Goal: Transaction & Acquisition: Book appointment/travel/reservation

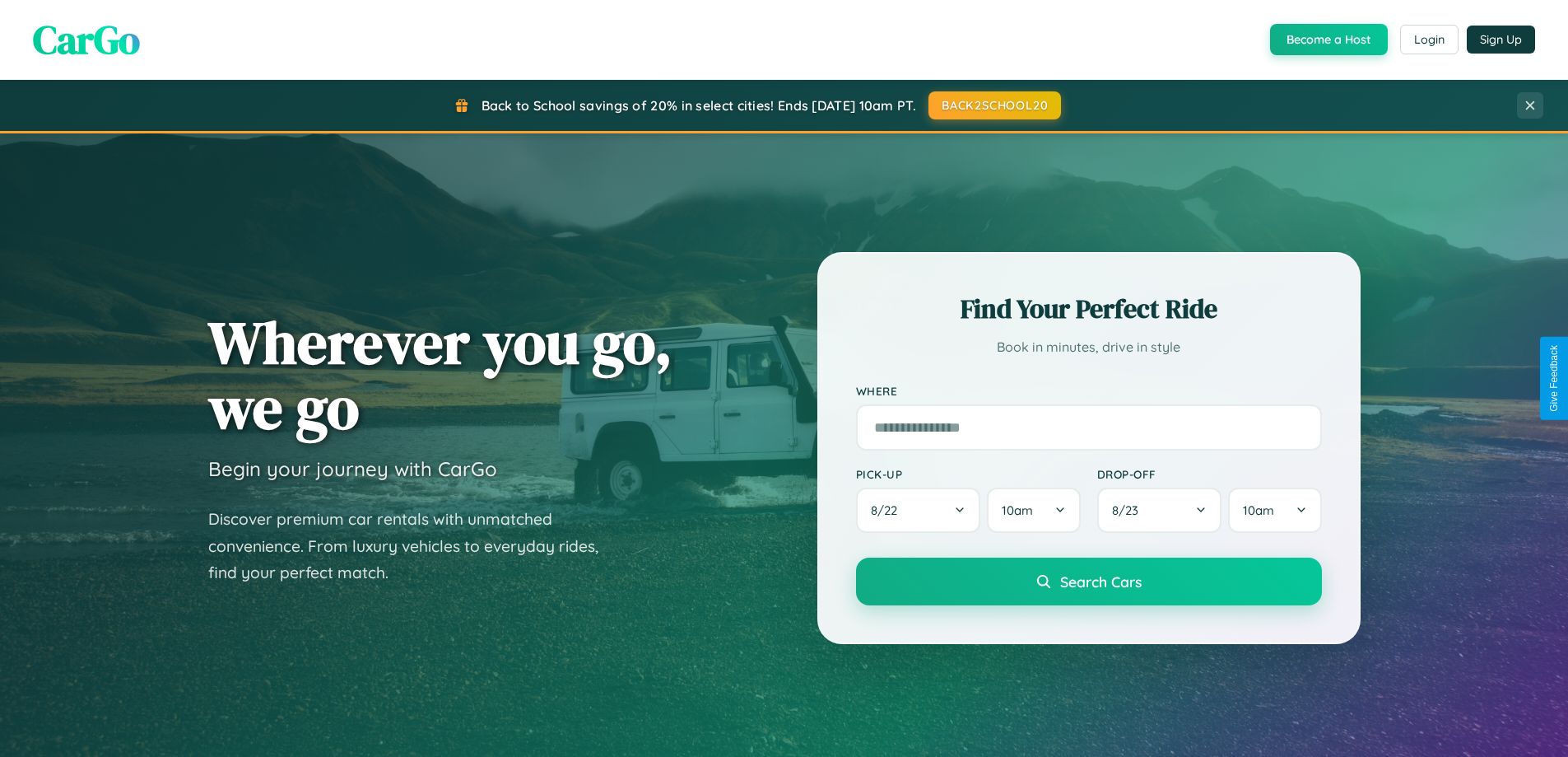
scroll to position [1133, 0]
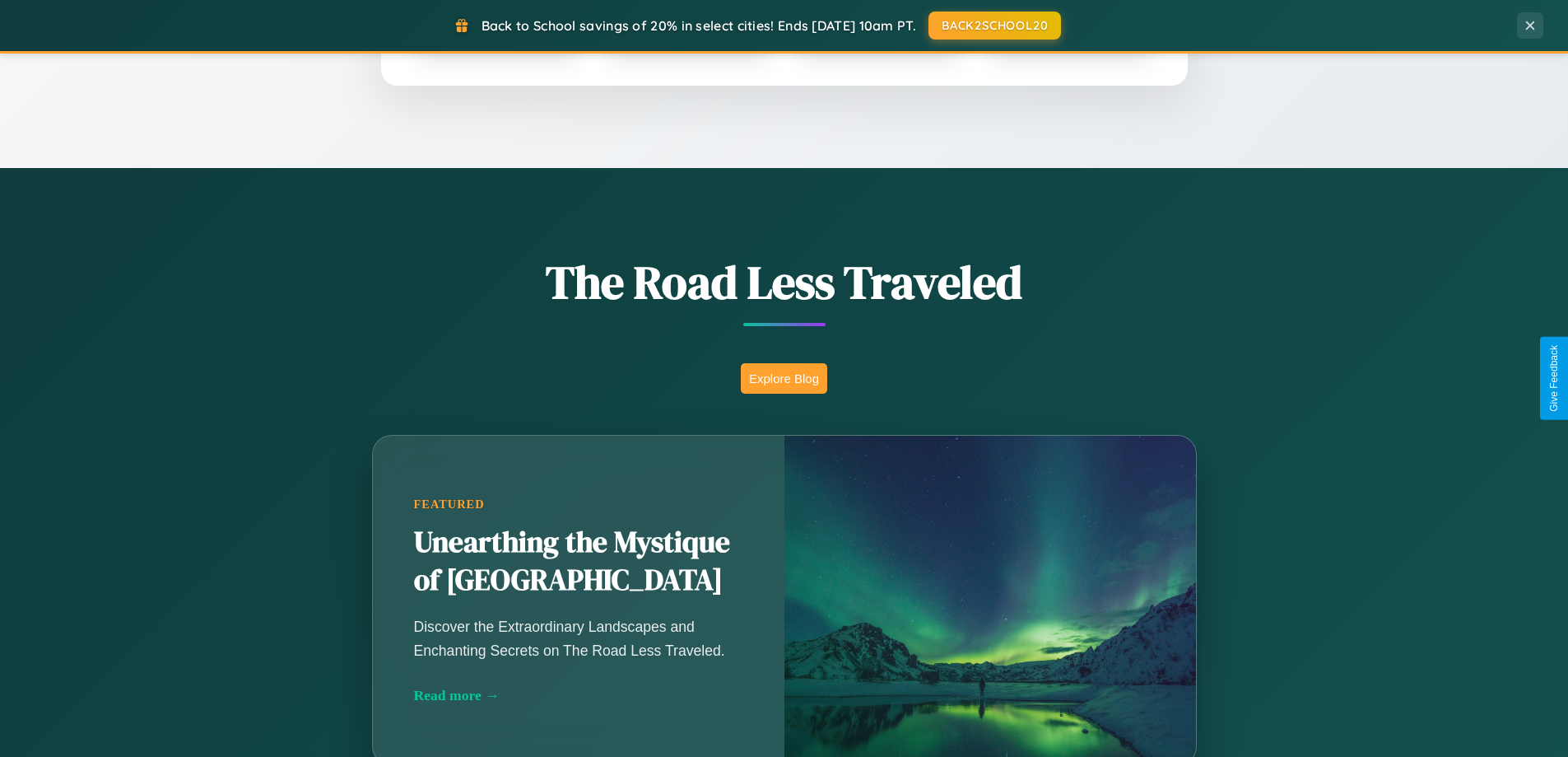
click at [784, 378] on button "Explore Blog" at bounding box center [784, 378] width 87 height 30
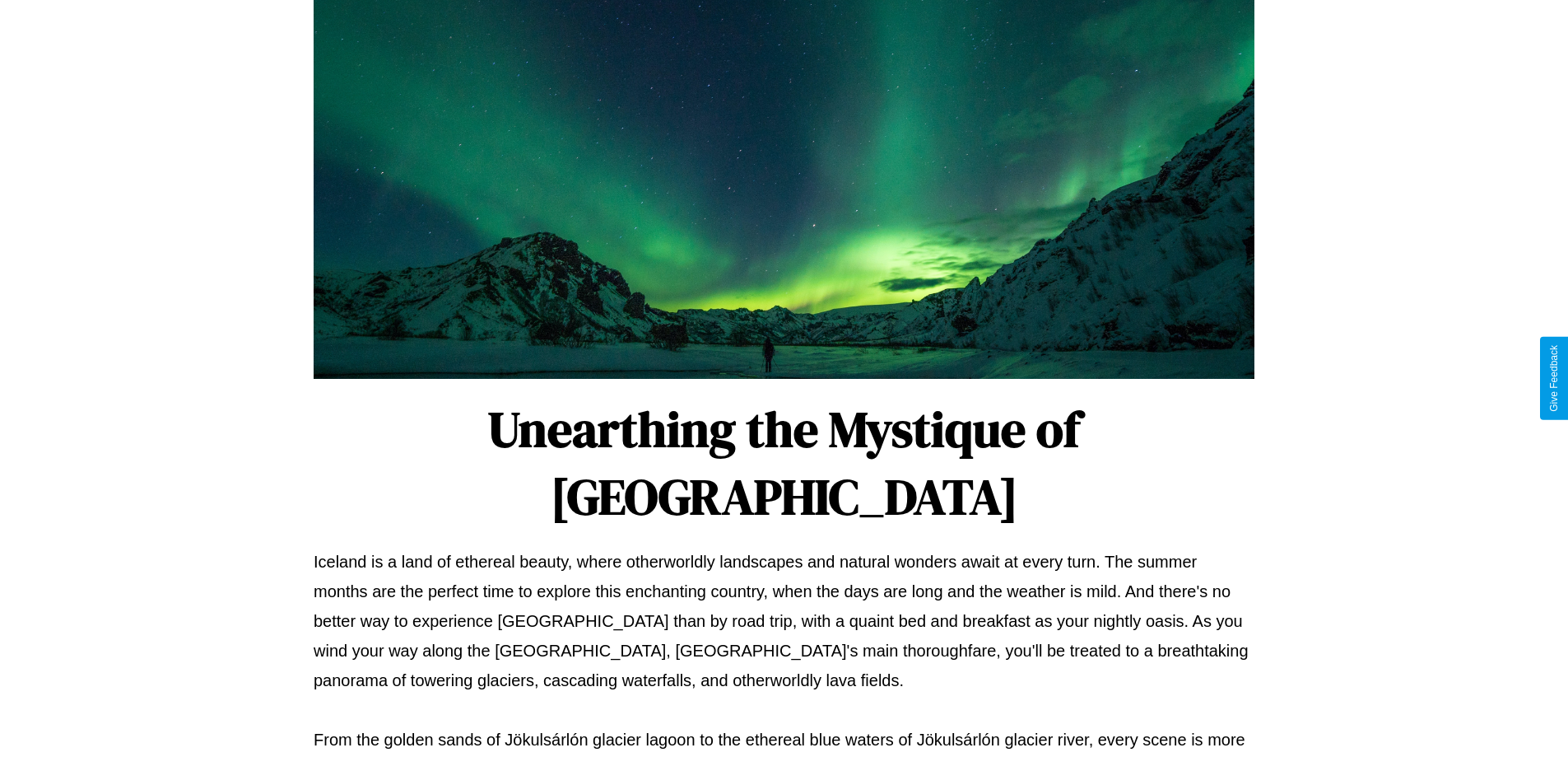
scroll to position [533, 0]
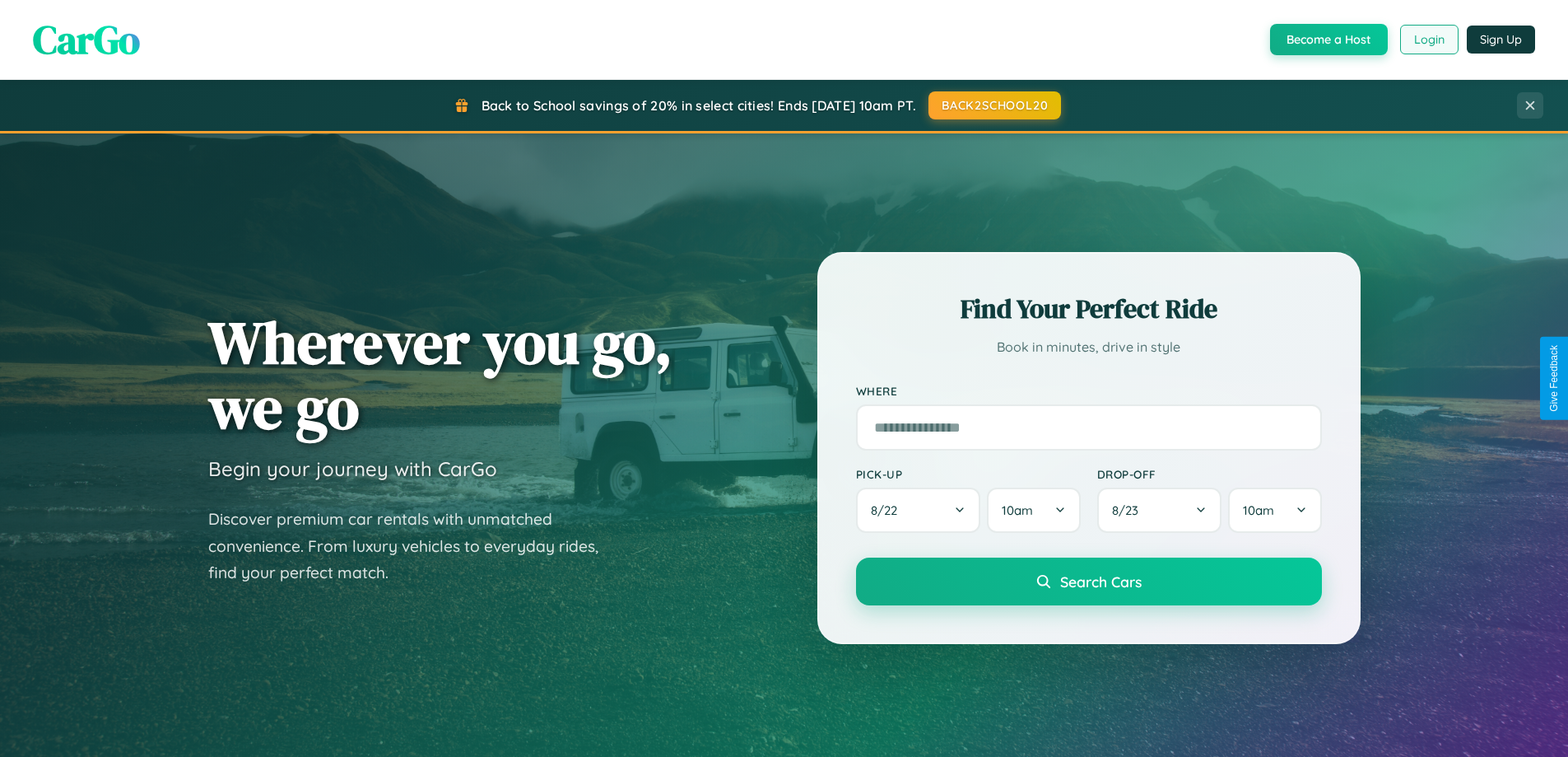
click at [1428, 40] on button "Login" at bounding box center [1429, 39] width 58 height 29
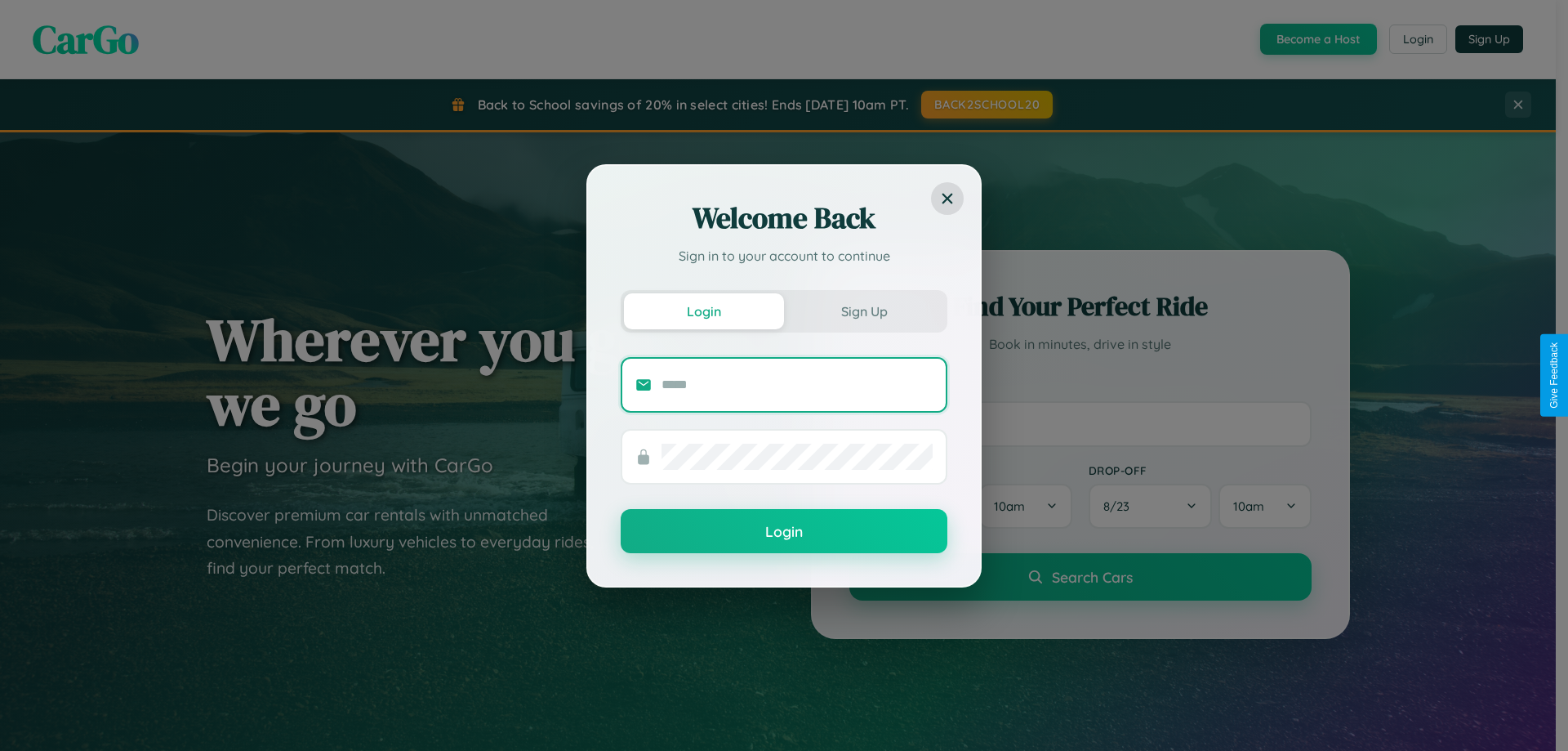
click at [797, 384] on input "text" at bounding box center [797, 384] width 271 height 26
type input "**********"
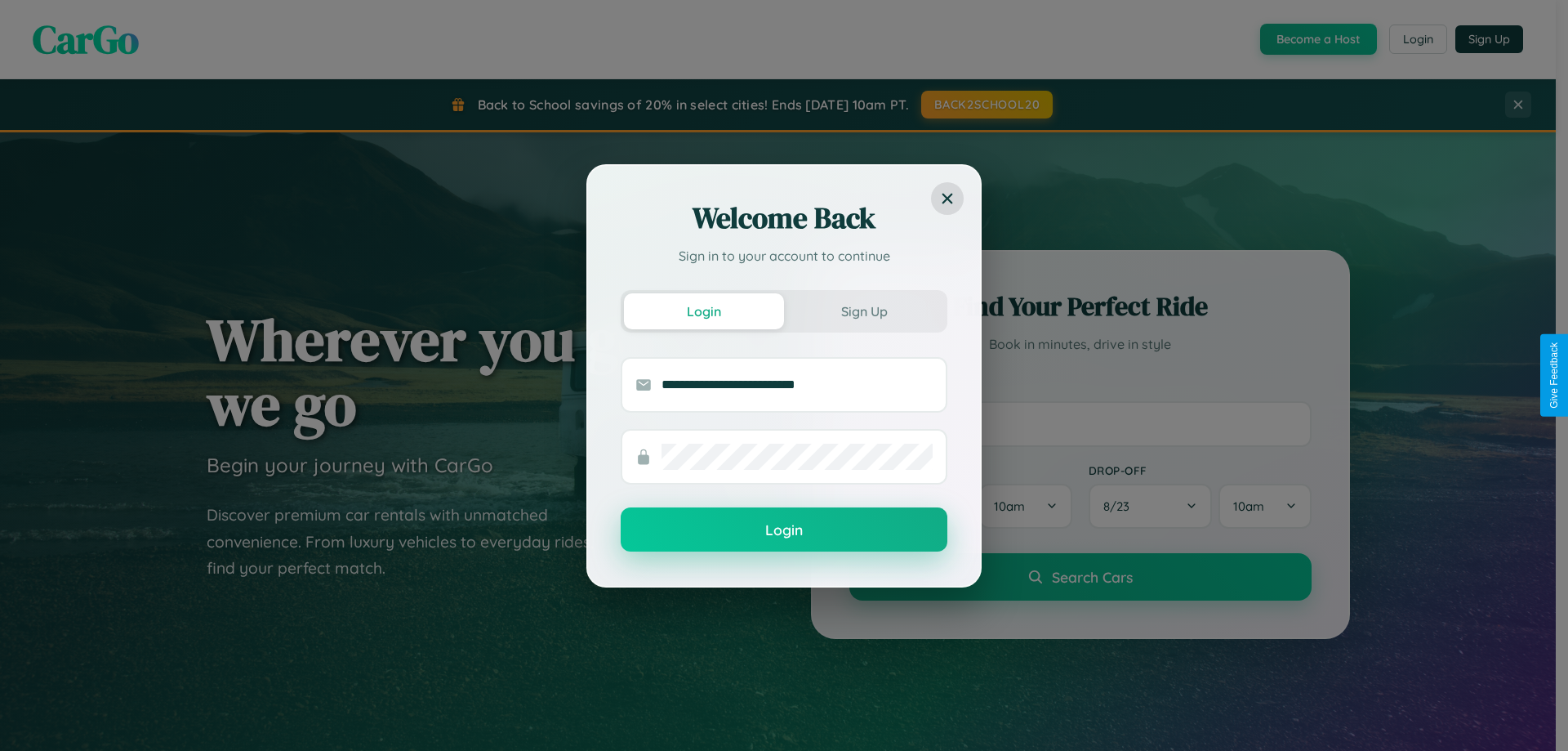
click at [784, 530] on button "Login" at bounding box center [783, 529] width 326 height 44
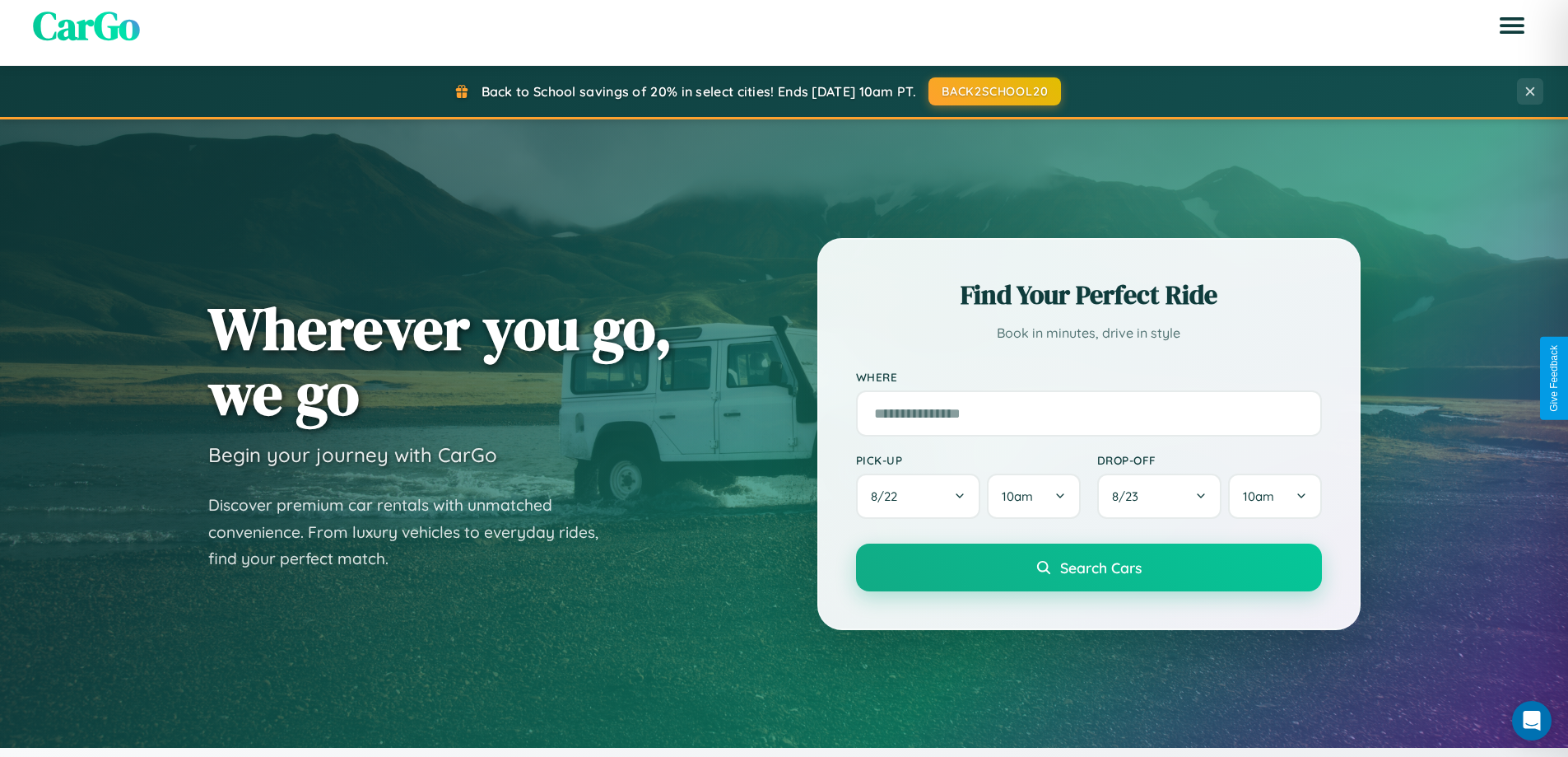
scroll to position [3169, 0]
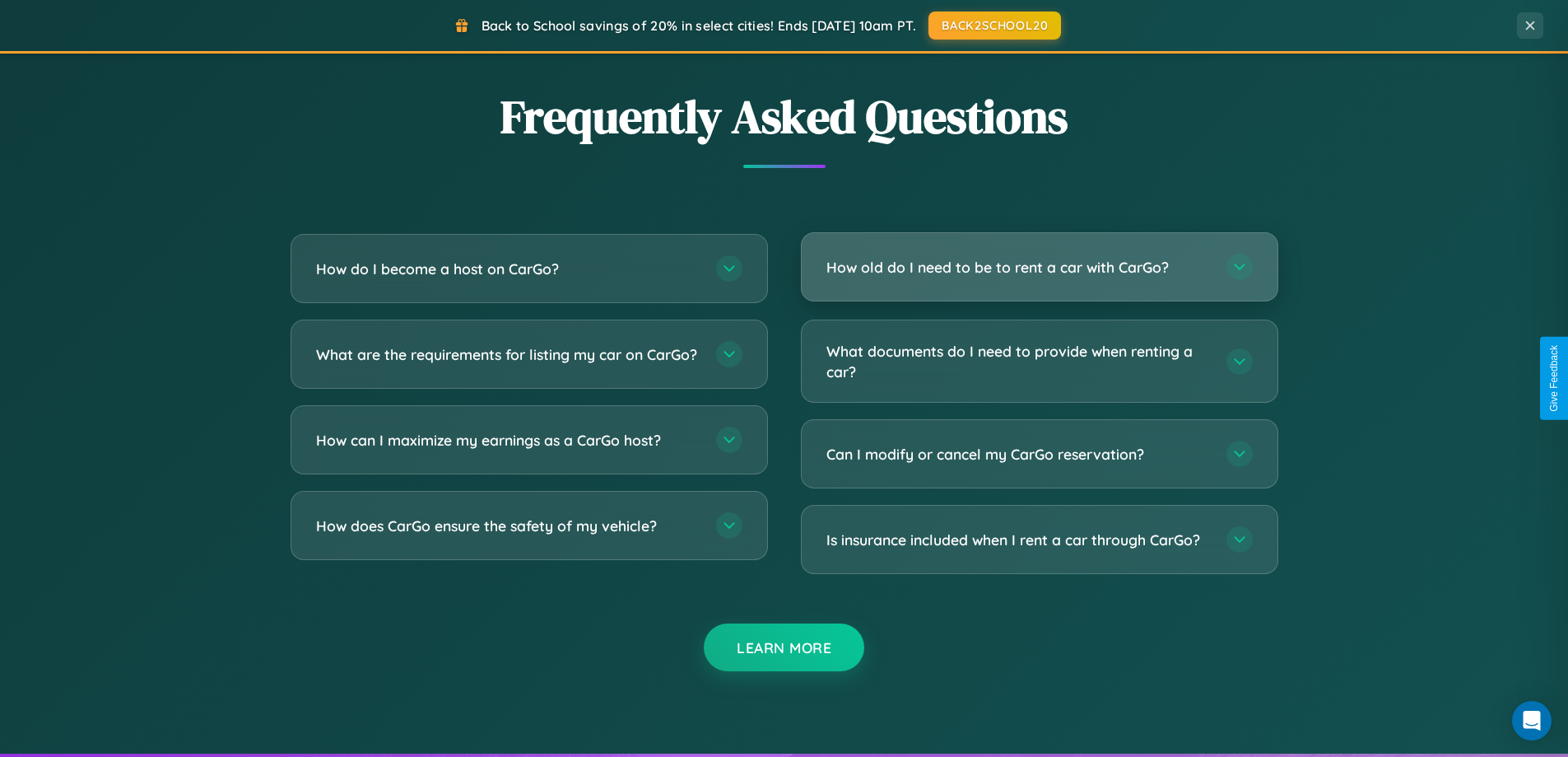
click at [1039, 267] on h3 "How old do I need to be to rent a car with CarGo?" at bounding box center [1018, 267] width 384 height 20
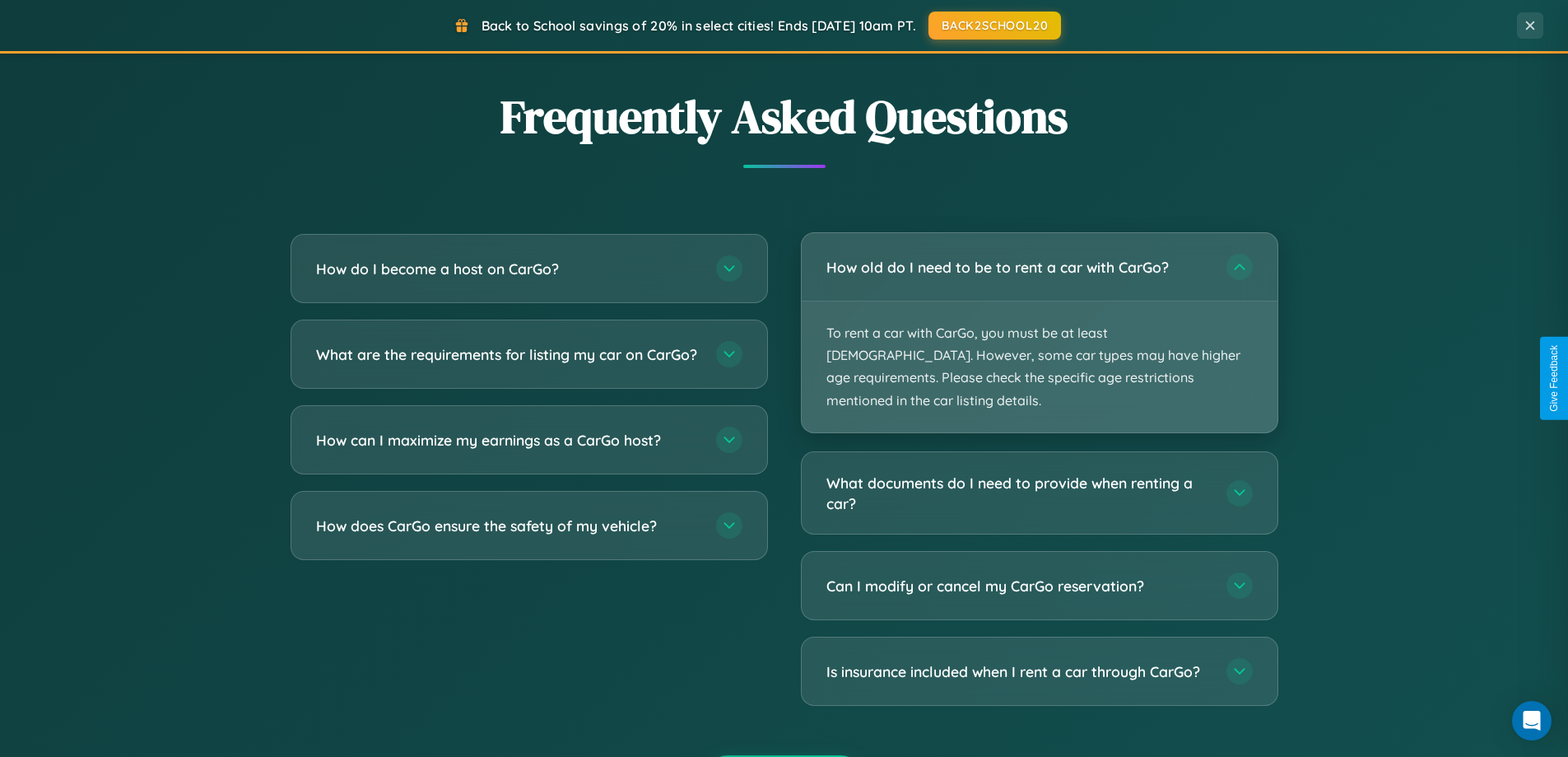
click at [1039, 321] on p "To rent a car with CarGo, you must be at least 21 years old. However, some car …" at bounding box center [1039, 367] width 476 height 131
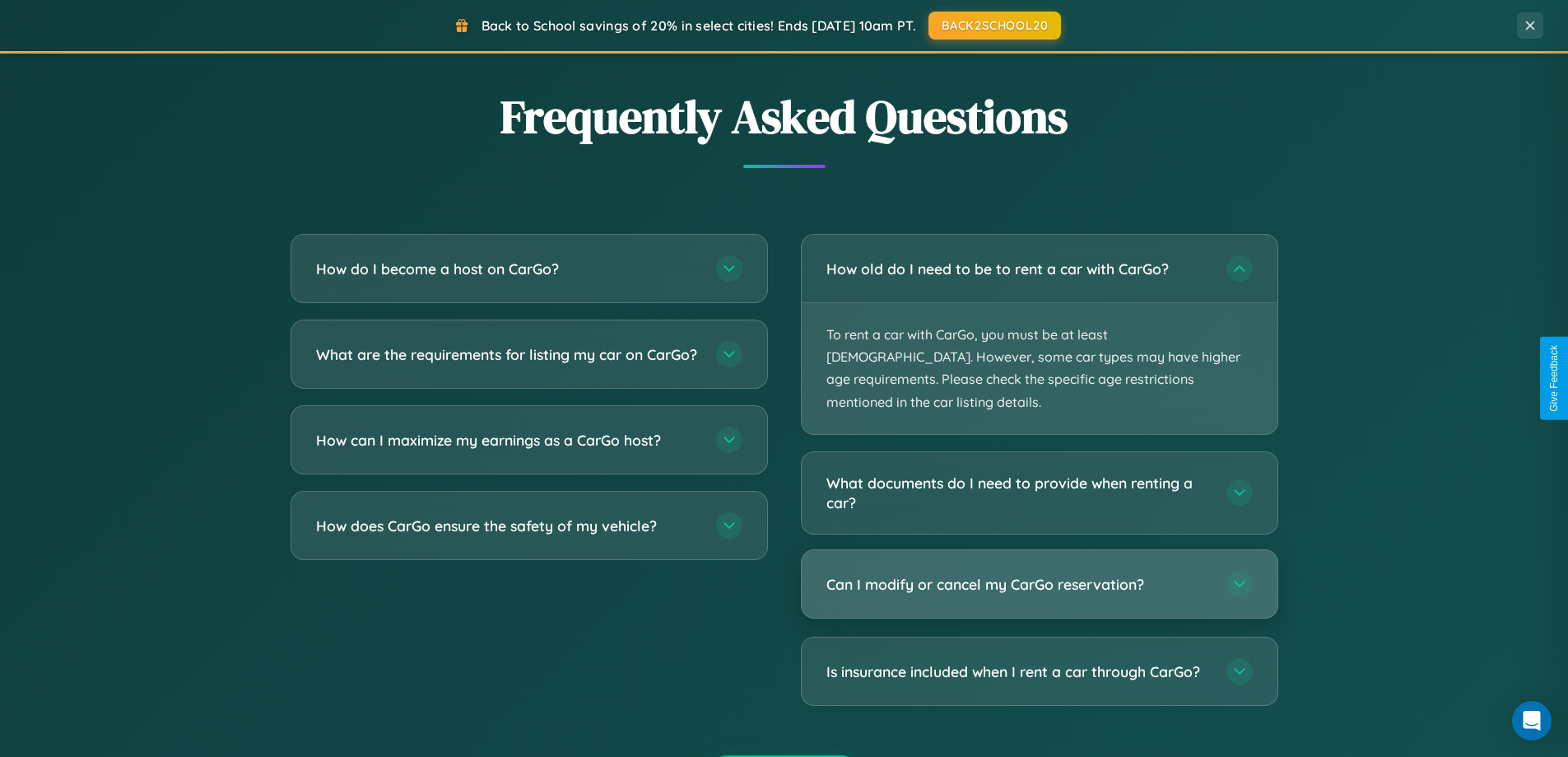
click at [1039, 574] on h3 "Can I modify or cancel my CarGo reservation?" at bounding box center [1018, 584] width 384 height 20
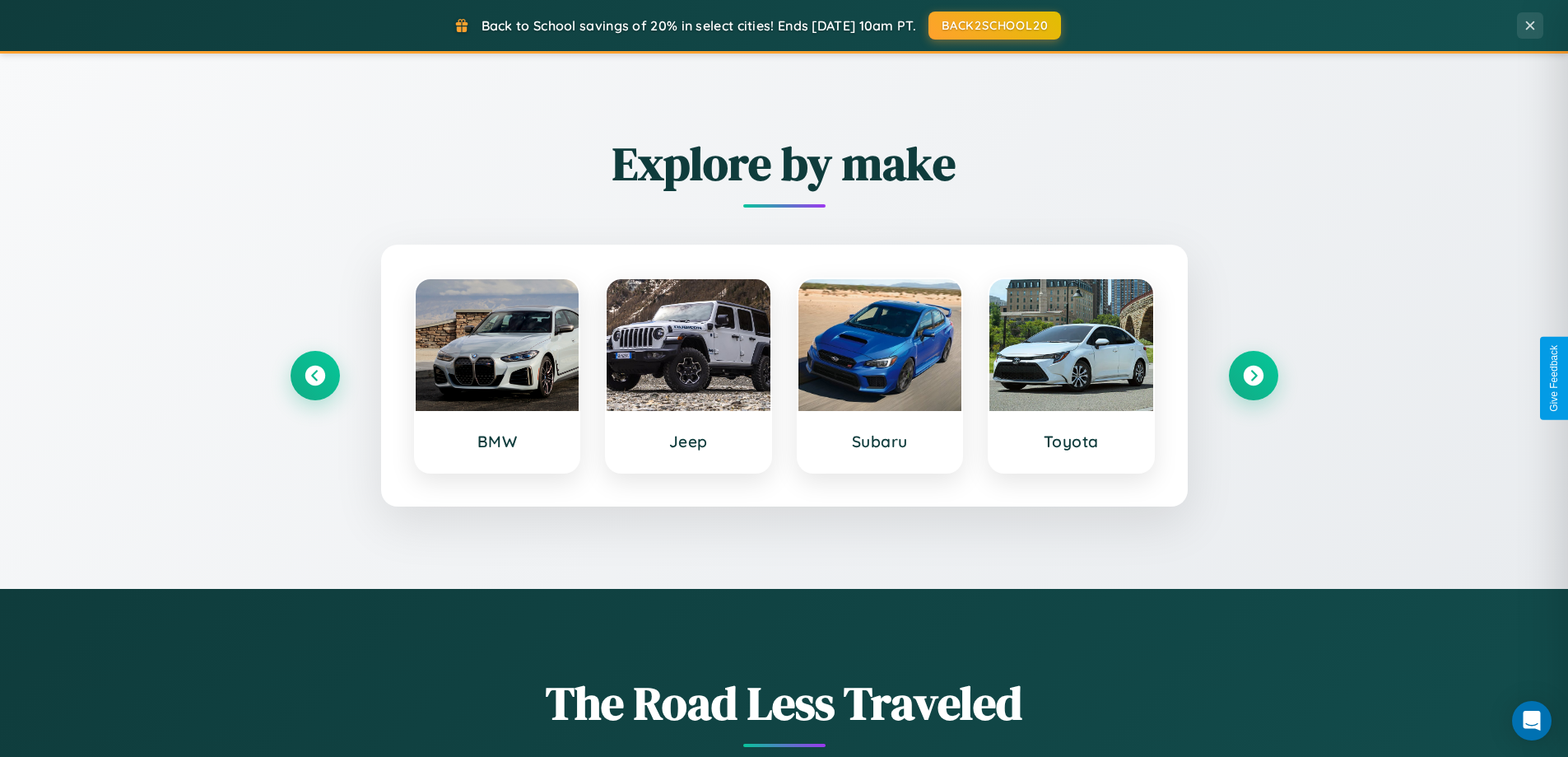
scroll to position [710, 0]
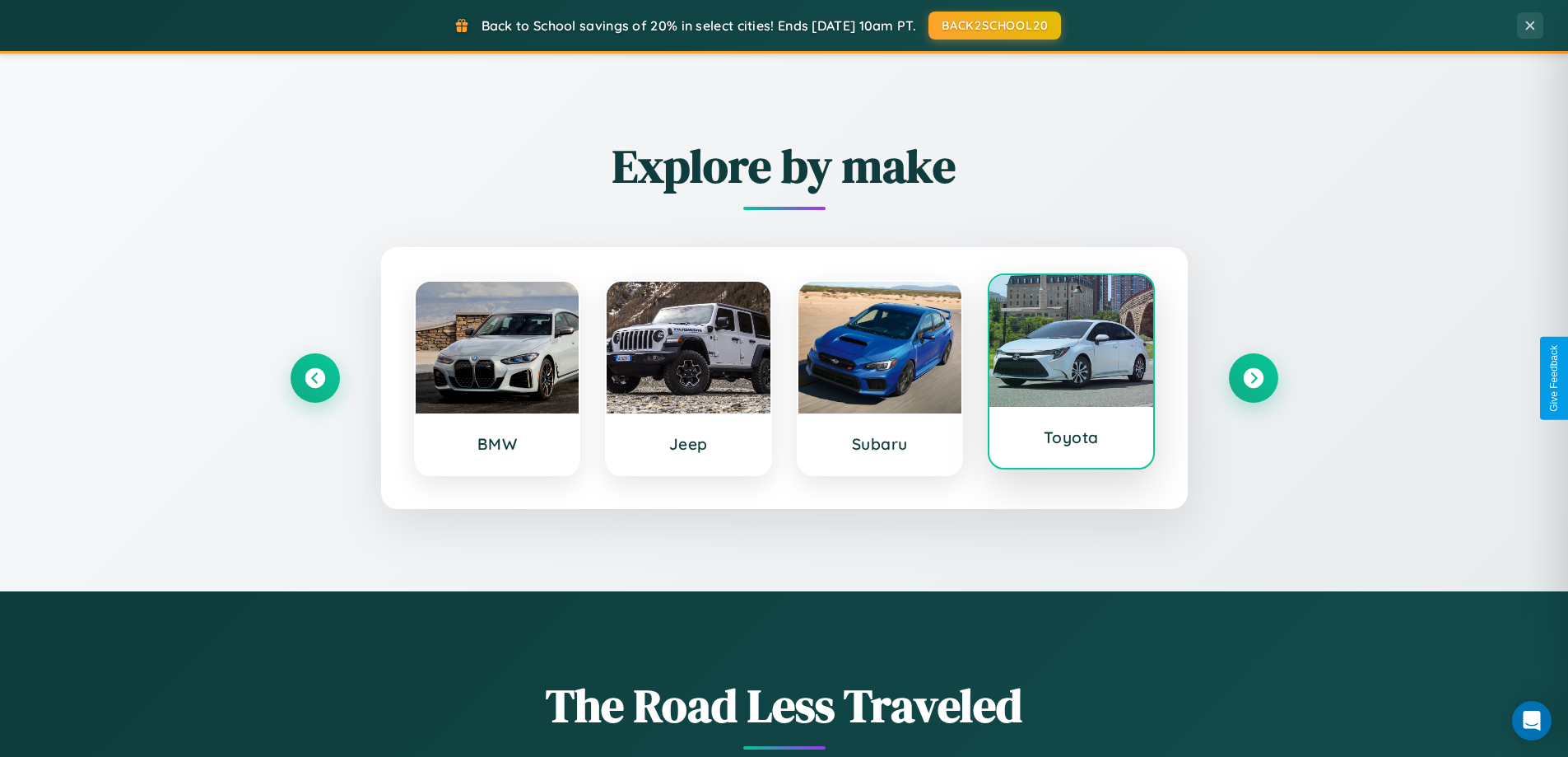
click at [1071, 376] on div at bounding box center [1071, 341] width 164 height 131
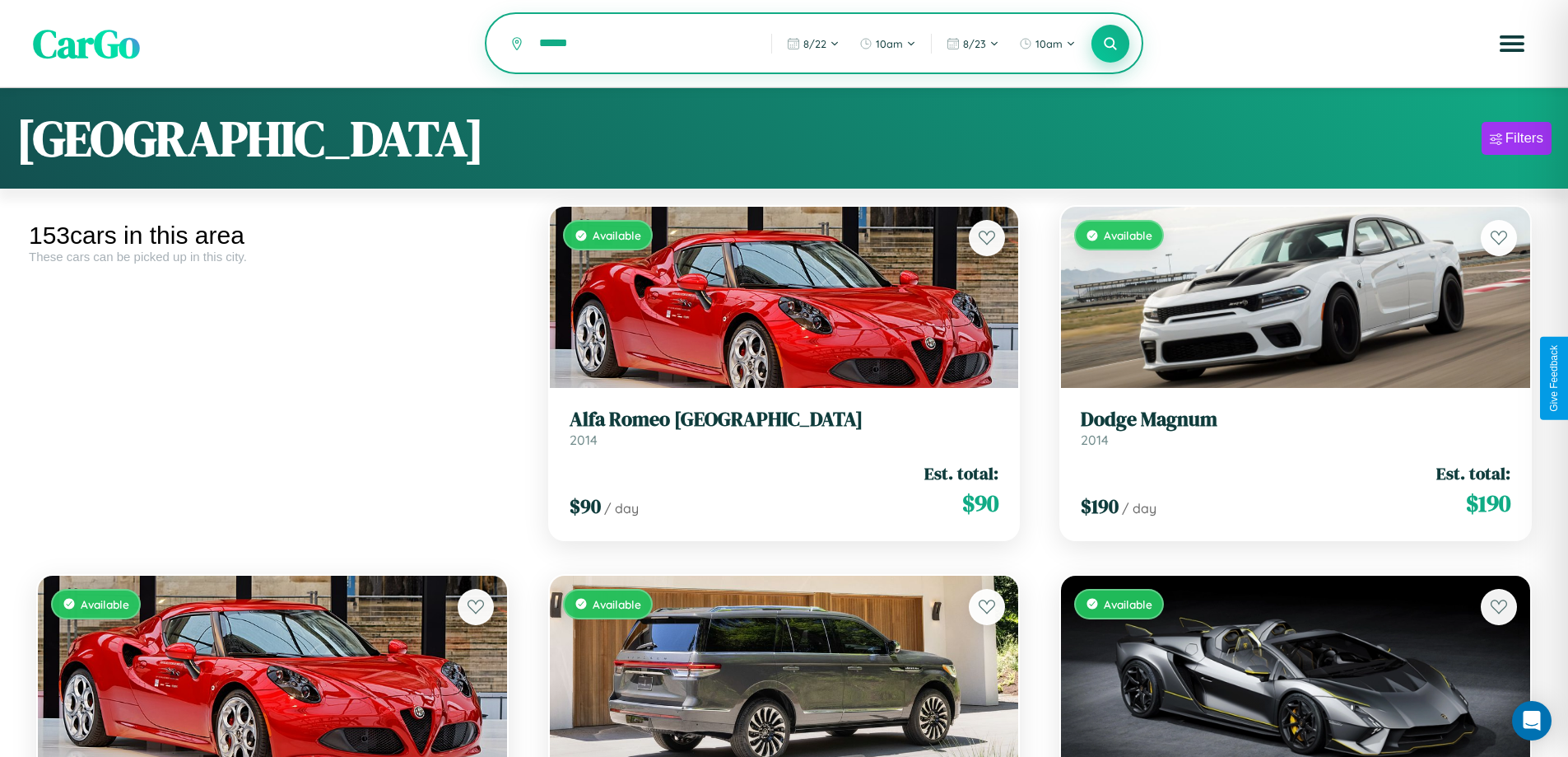
type input "******"
click at [1110, 45] on icon at bounding box center [1111, 43] width 16 height 16
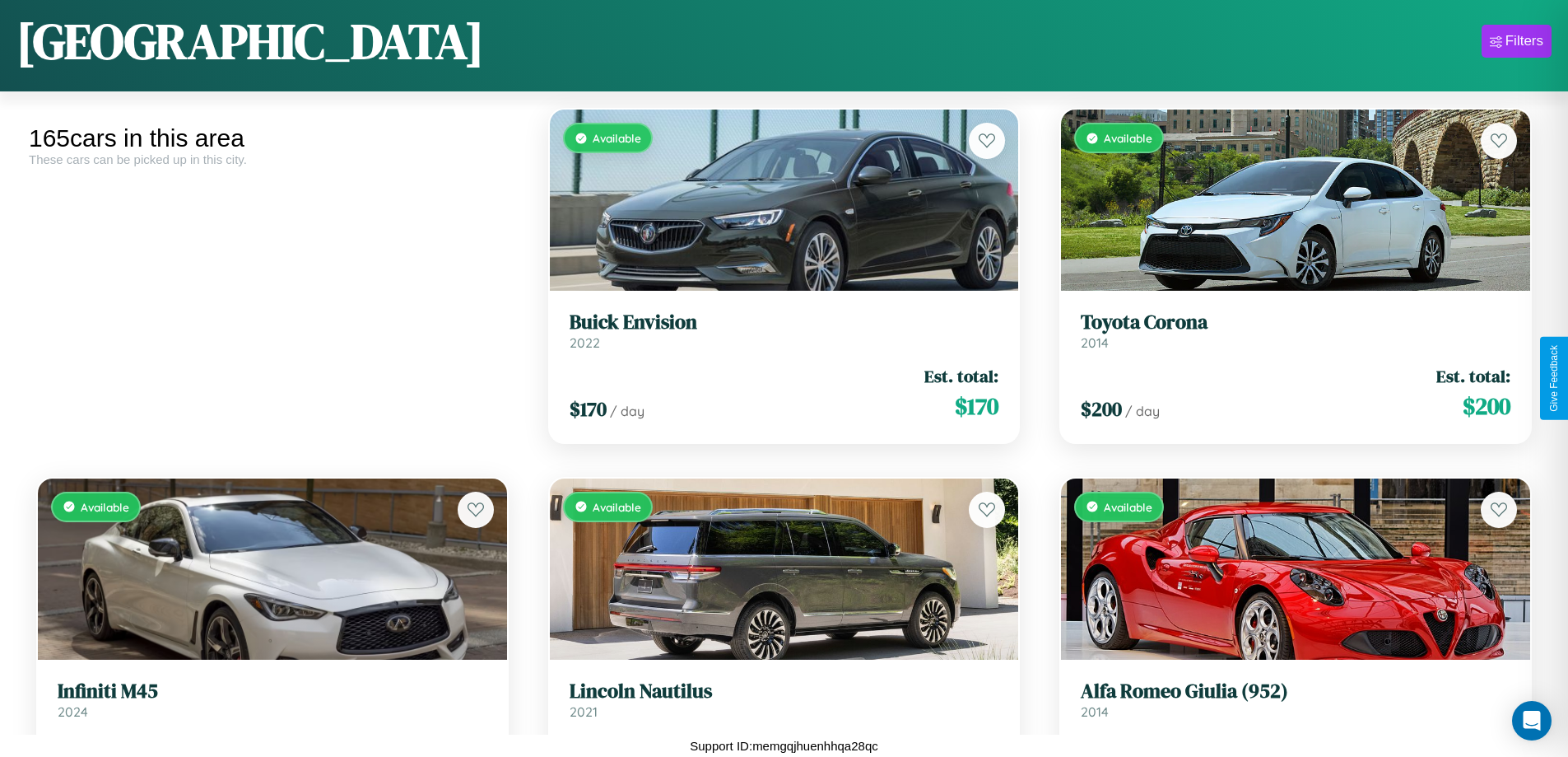
scroll to position [14983, 0]
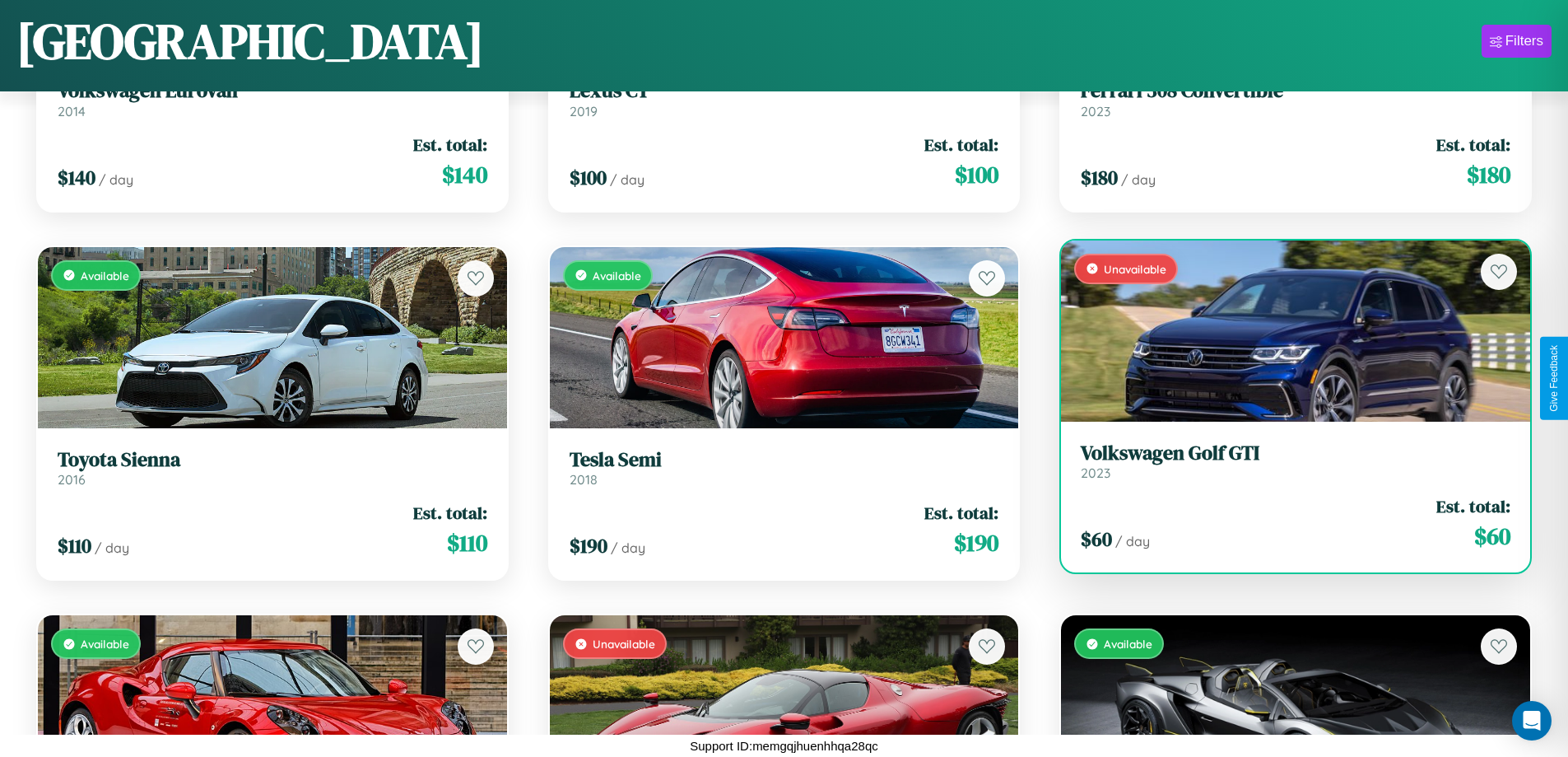
click at [1285, 468] on link "Volkswagen Golf GTI 2023" at bounding box center [1295, 461] width 430 height 40
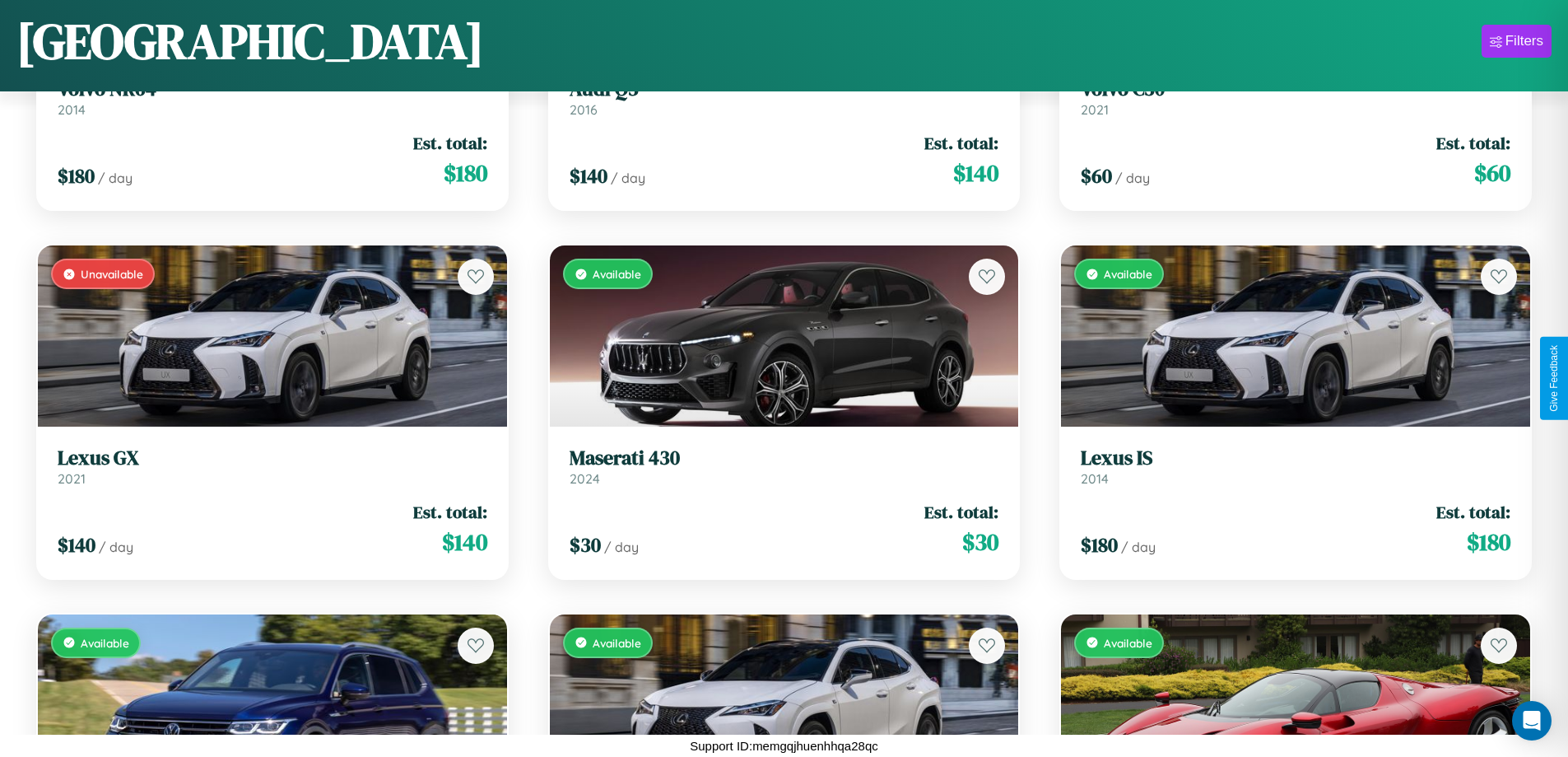
scroll to position [11295, 0]
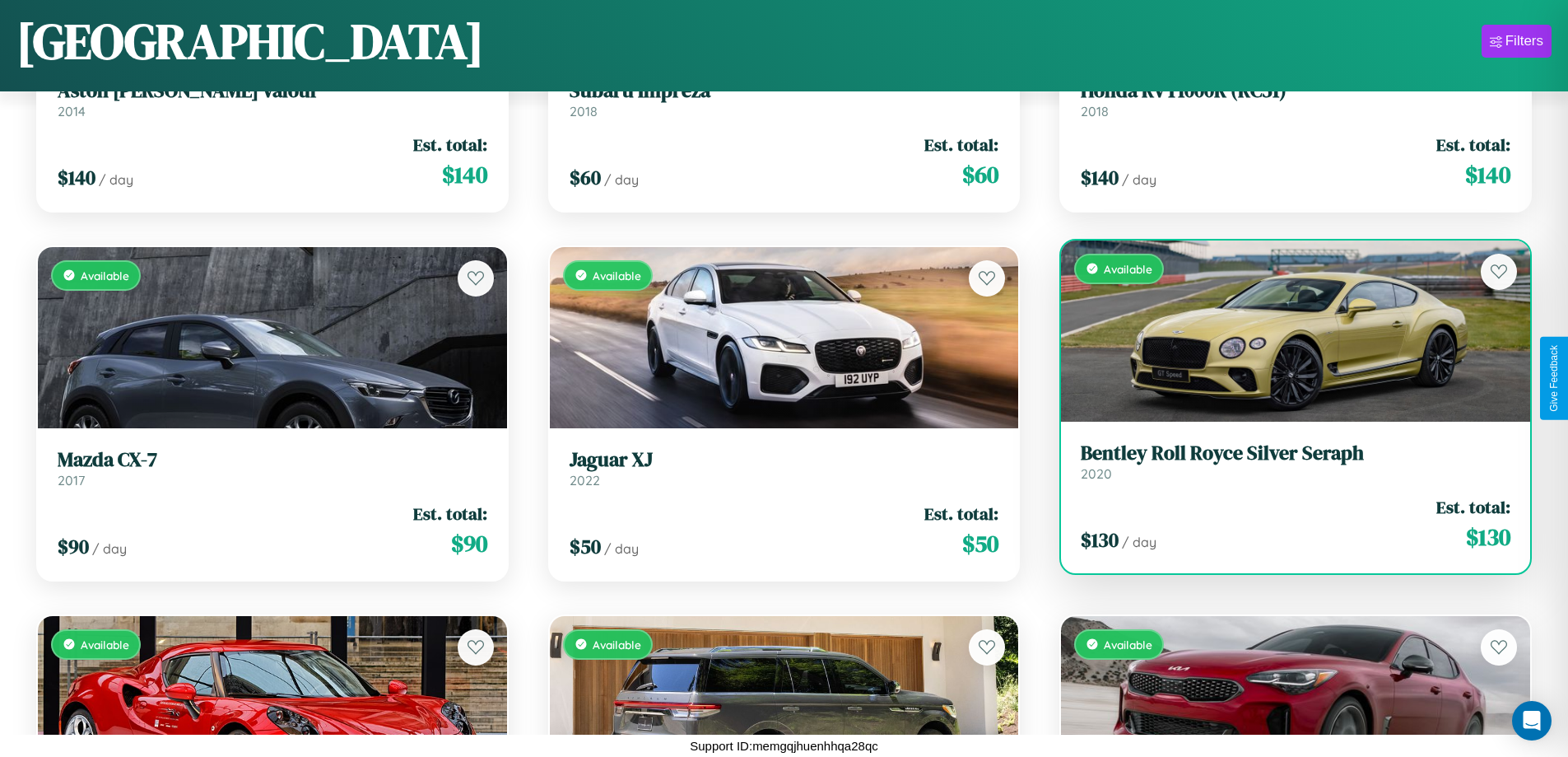
click at [1285, 461] on h3 "Bentley Roll Royce Silver Seraph" at bounding box center [1295, 453] width 430 height 24
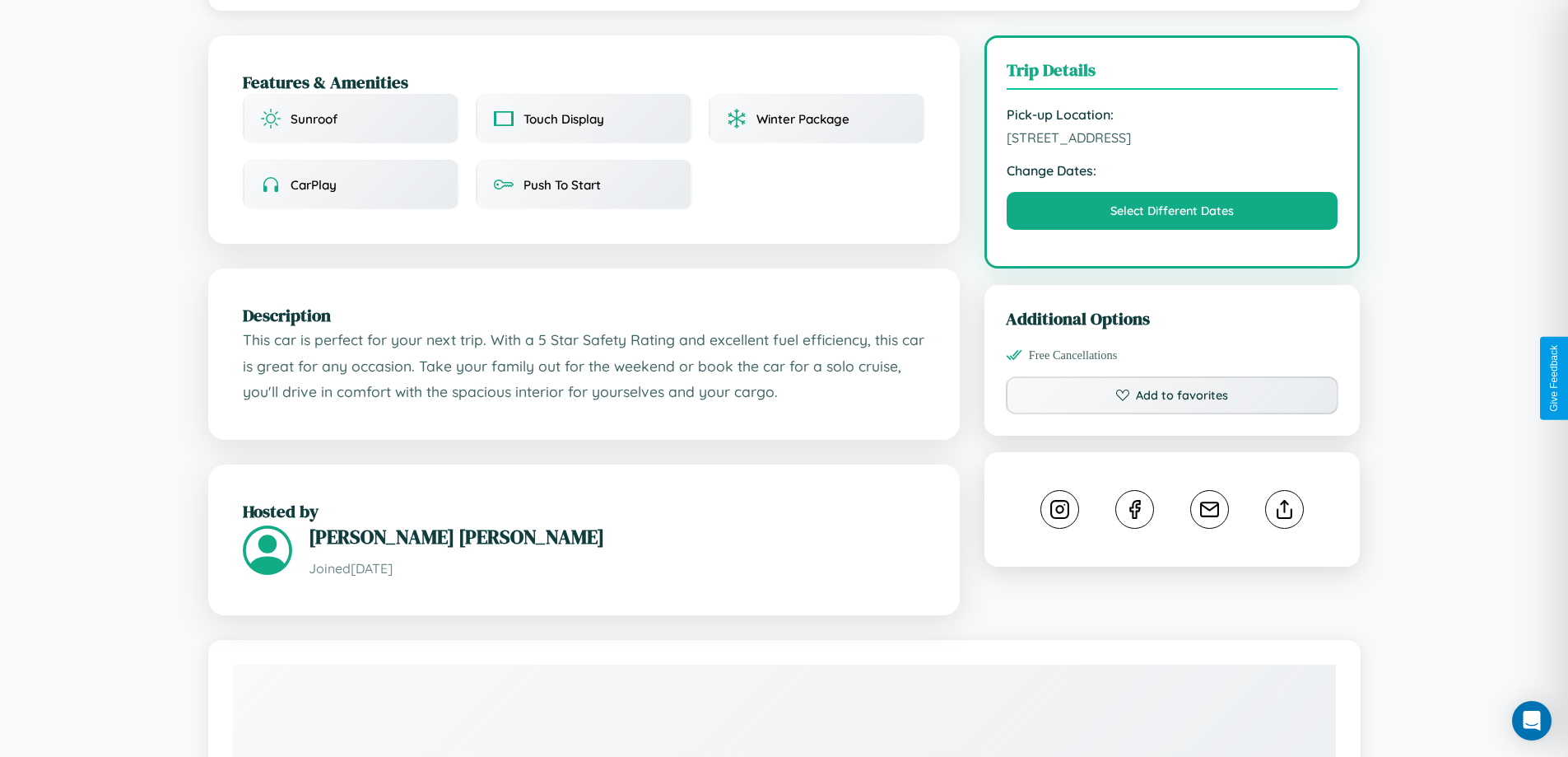
scroll to position [592, 0]
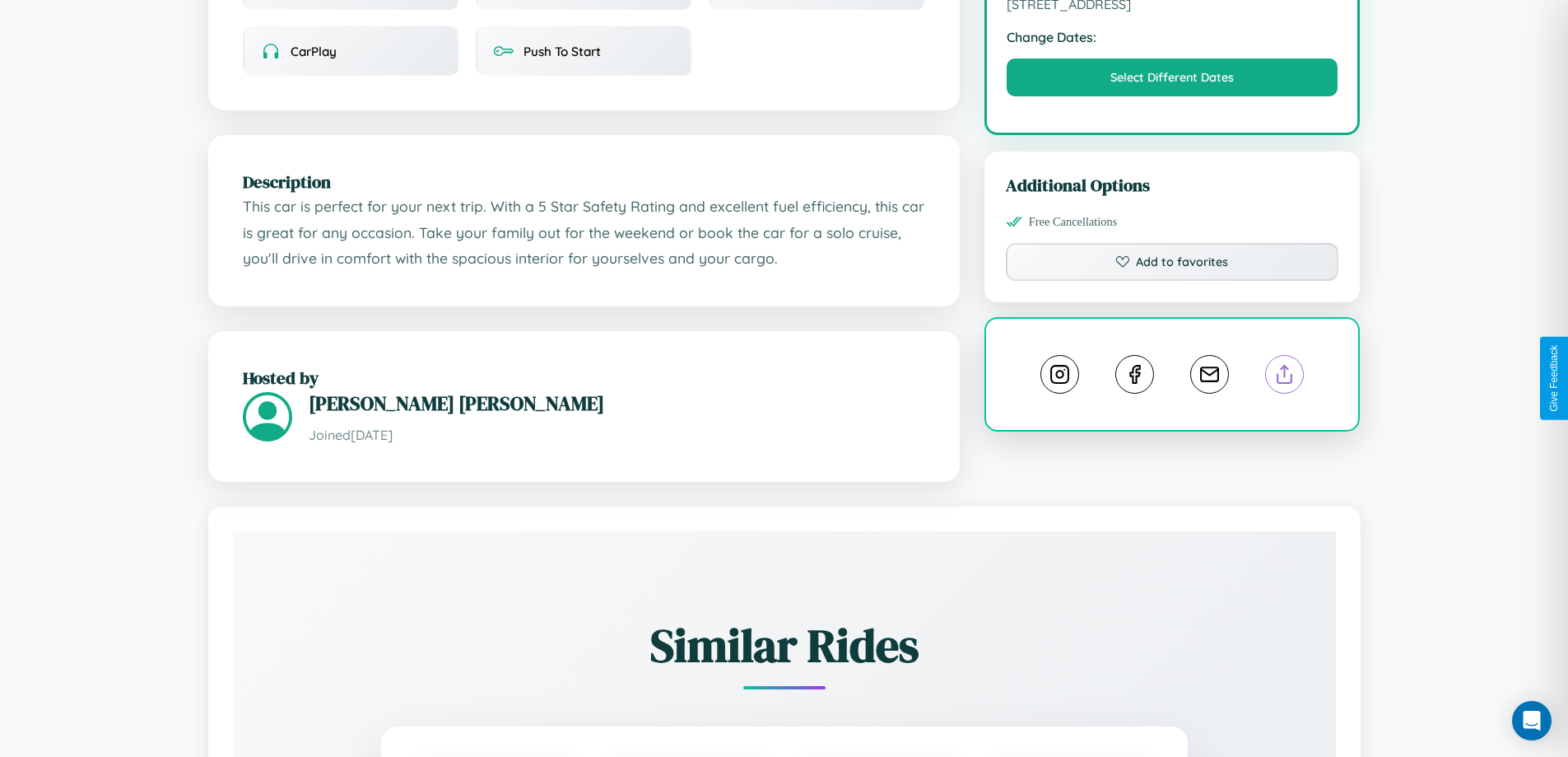
click at [1285, 377] on line at bounding box center [1285, 371] width 0 height 12
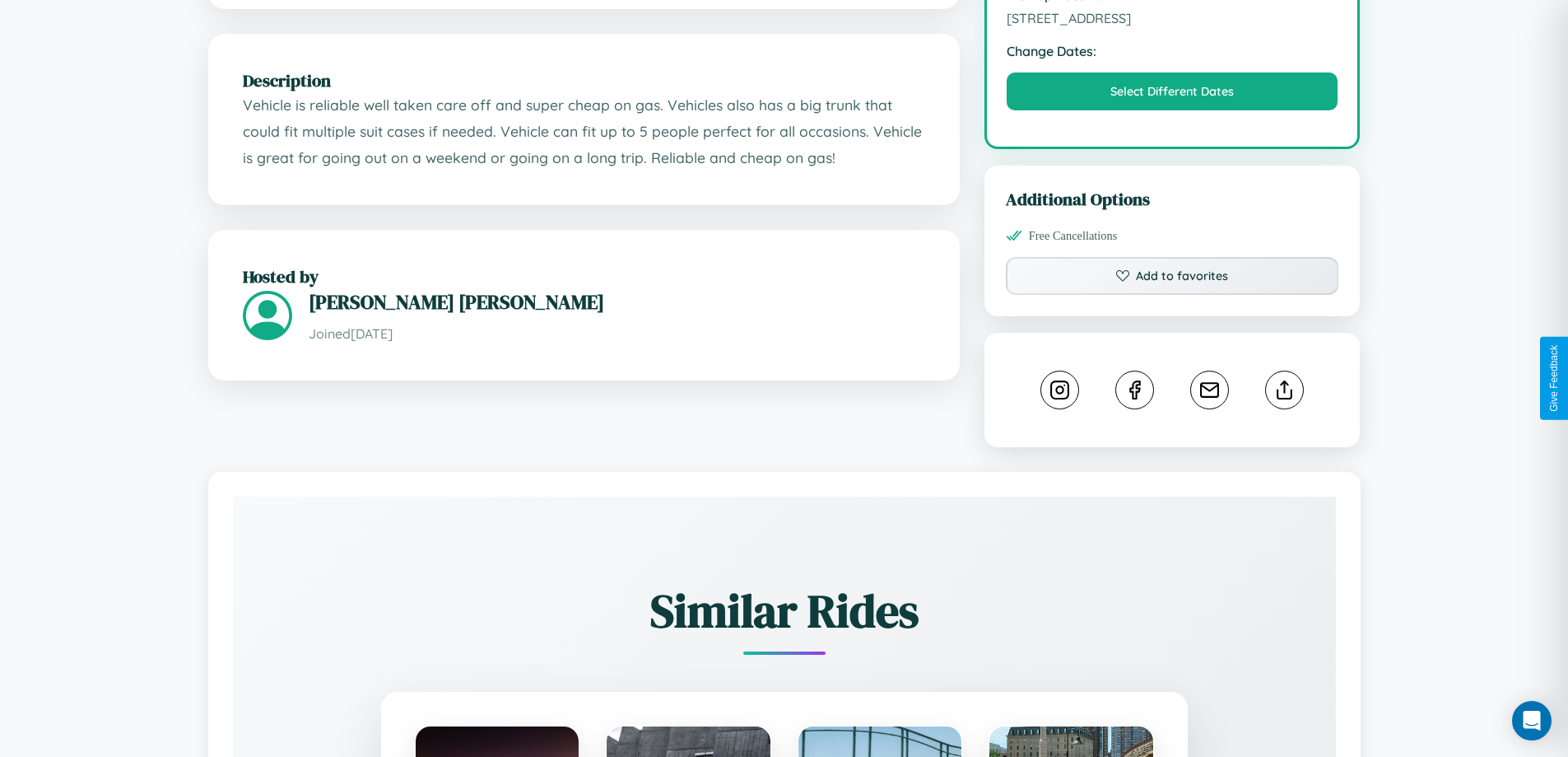
scroll to position [554, 0]
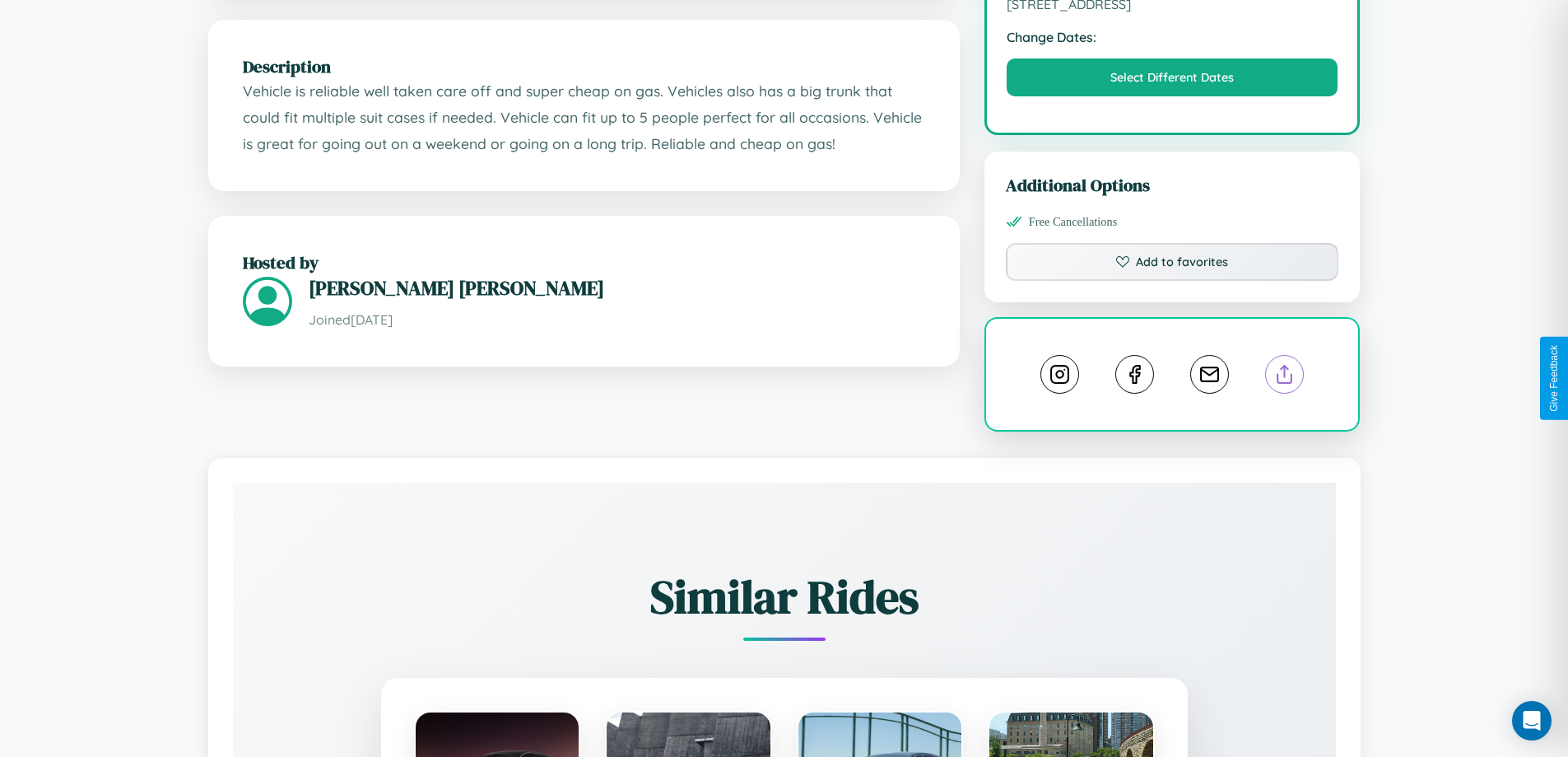
click at [1285, 376] on line at bounding box center [1285, 371] width 0 height 12
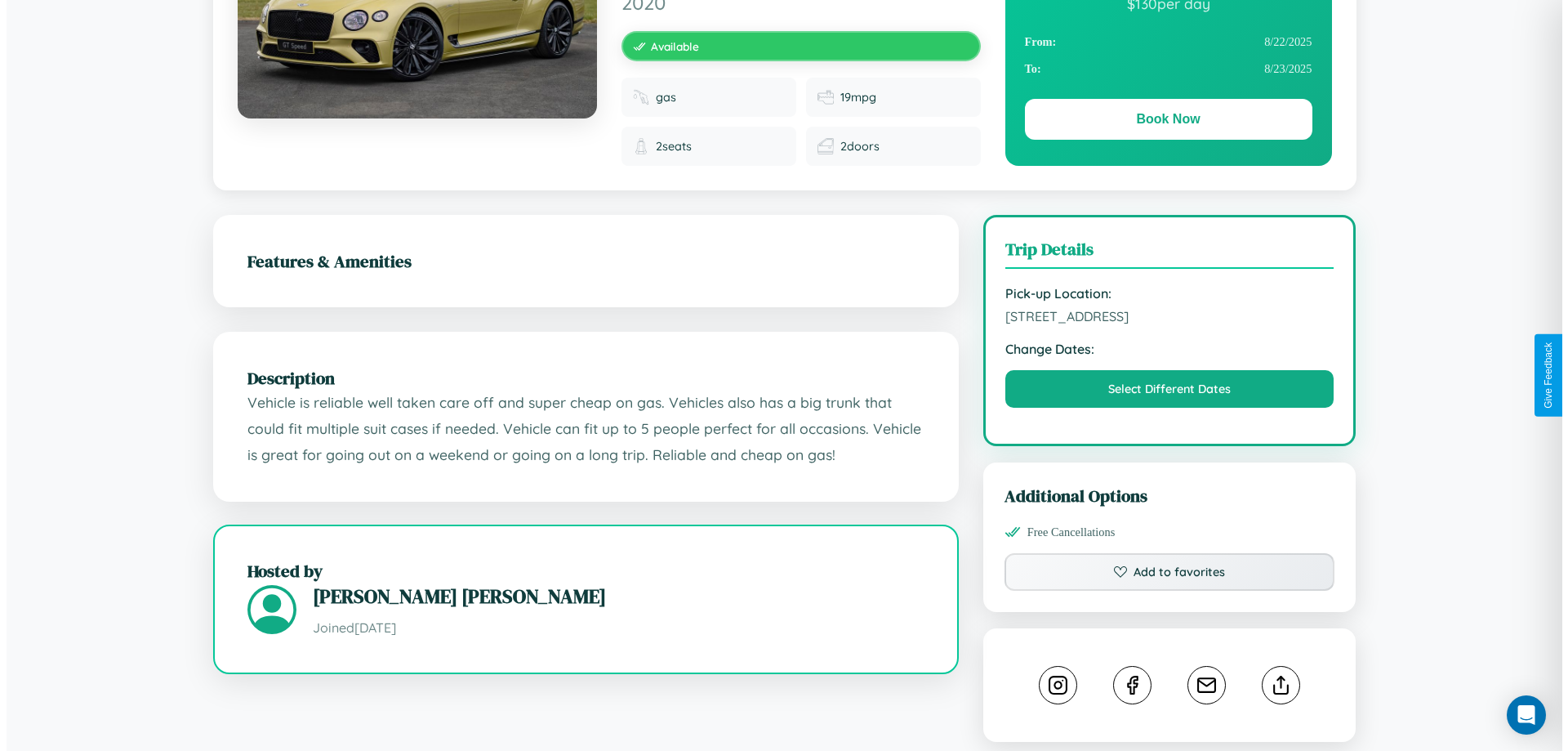
scroll to position [0, 0]
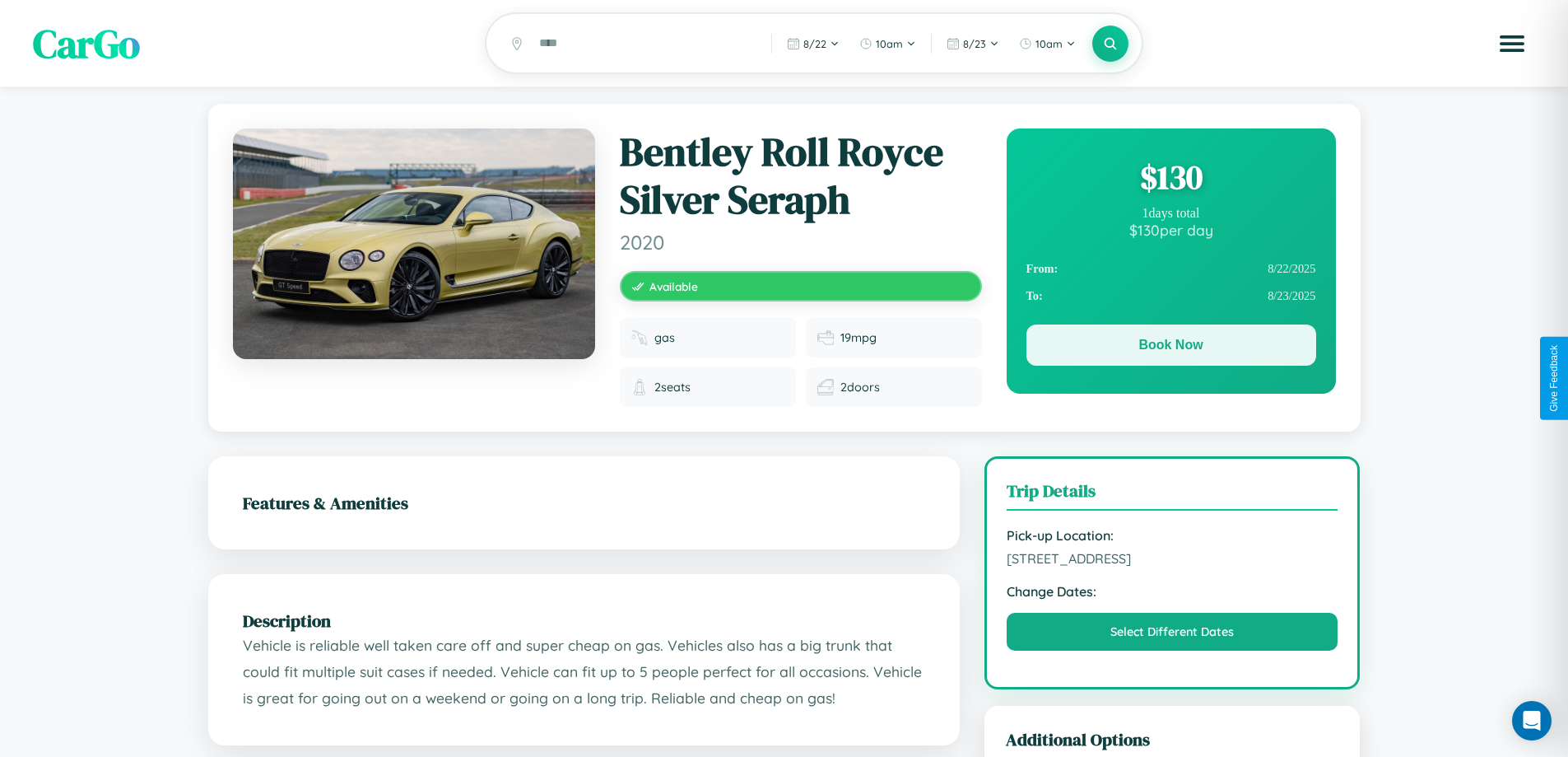
click at [1171, 349] on button "Book Now" at bounding box center [1172, 344] width 290 height 41
